Goal: Find specific page/section: Find specific page/section

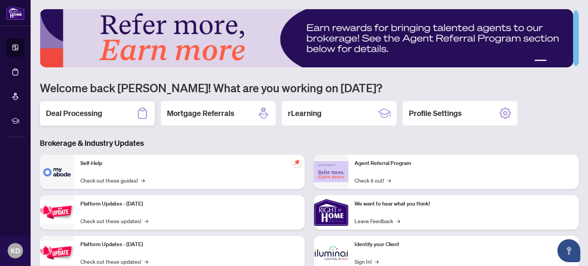
click at [147, 115] on icon at bounding box center [142, 113] width 9 height 11
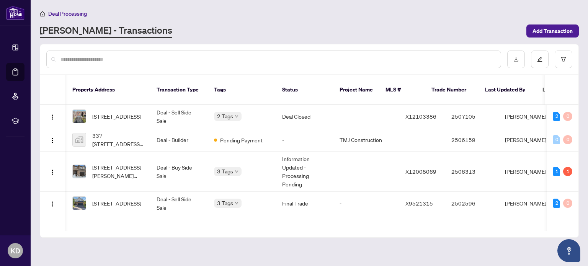
scroll to position [0, 5]
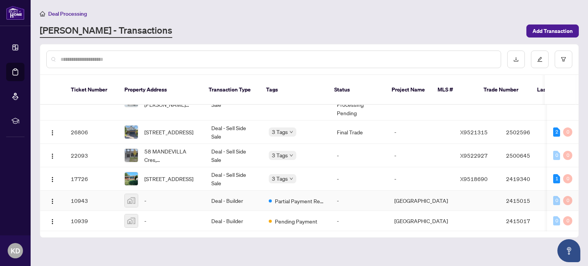
click at [82, 191] on td "10943" at bounding box center [92, 201] width 54 height 20
click at [133, 215] on img at bounding box center [131, 221] width 13 height 13
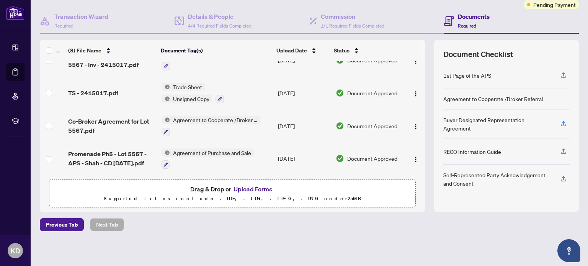
click at [211, 149] on span "Agreement of Purchase and Sale" at bounding box center [212, 153] width 84 height 8
click at [215, 117] on span "Agreement to Cooperate /Broker Referral" at bounding box center [215, 120] width 91 height 8
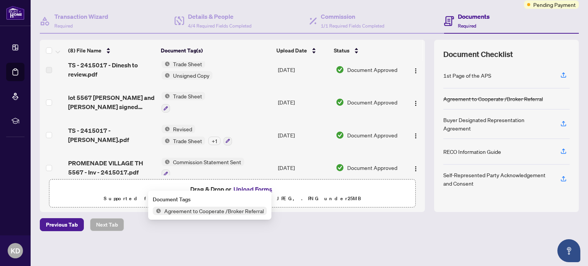
click at [181, 139] on span "Trade Sheet" at bounding box center [187, 141] width 35 height 8
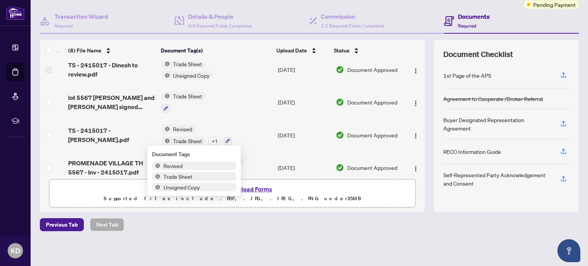
click at [205, 177] on span "Trade Sheet" at bounding box center [194, 176] width 84 height 8
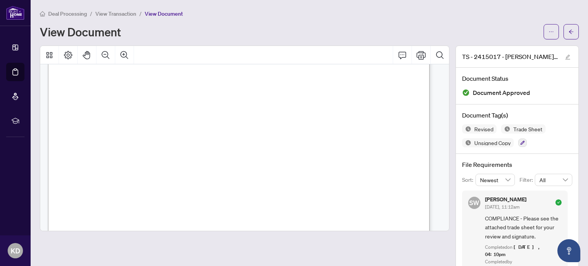
scroll to position [38, 0]
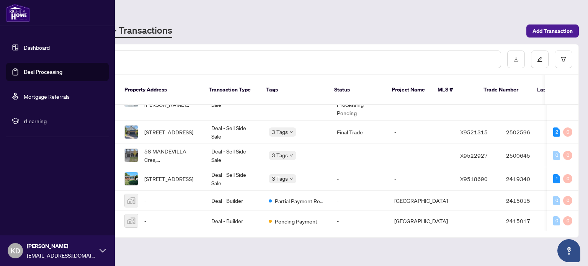
click at [24, 48] on link "Dashboard" at bounding box center [37, 47] width 26 height 7
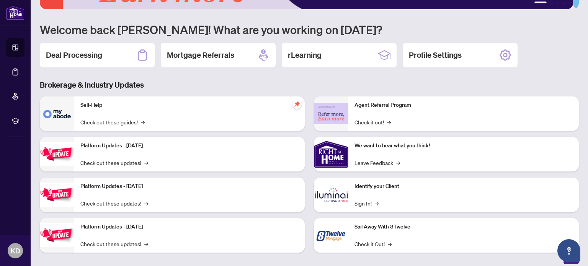
scroll to position [64, 0]
